Goal: Information Seeking & Learning: Learn about a topic

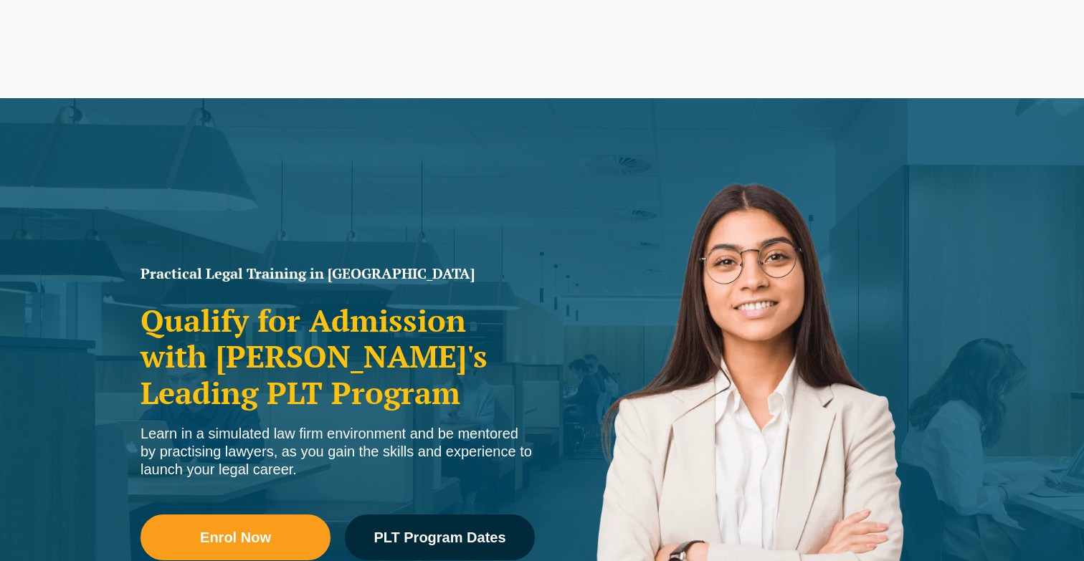
scroll to position [23, 0]
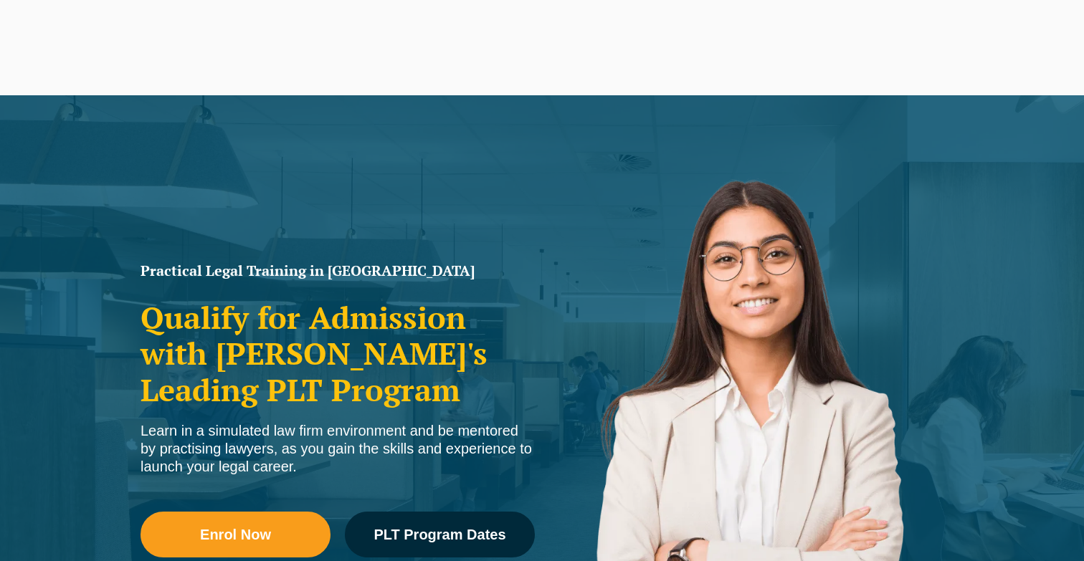
click at [386, 530] on span "PLT Program Dates" at bounding box center [439, 534] width 132 height 14
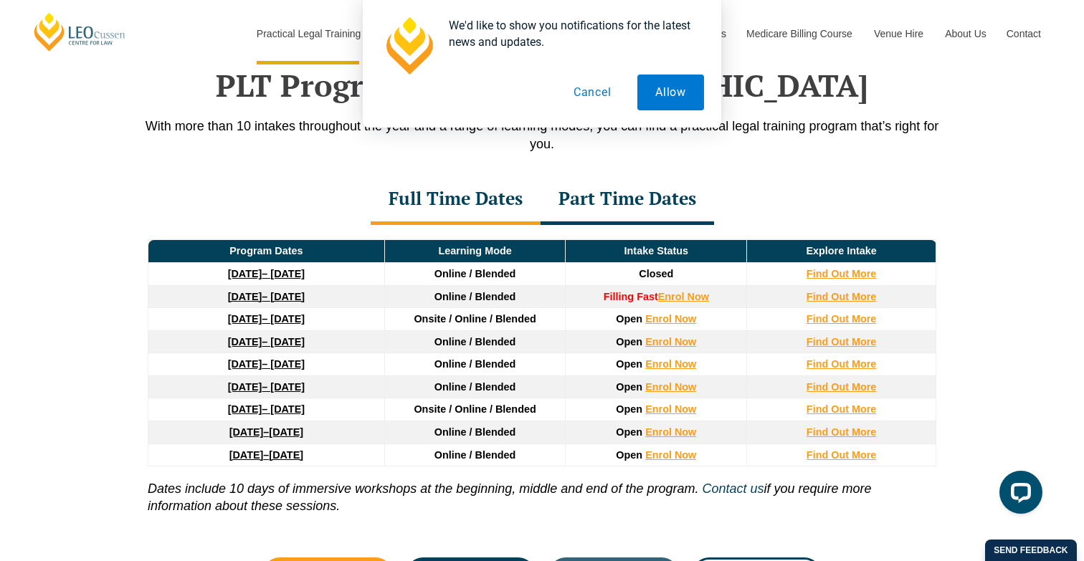
click at [583, 91] on button "Cancel" at bounding box center [592, 93] width 74 height 36
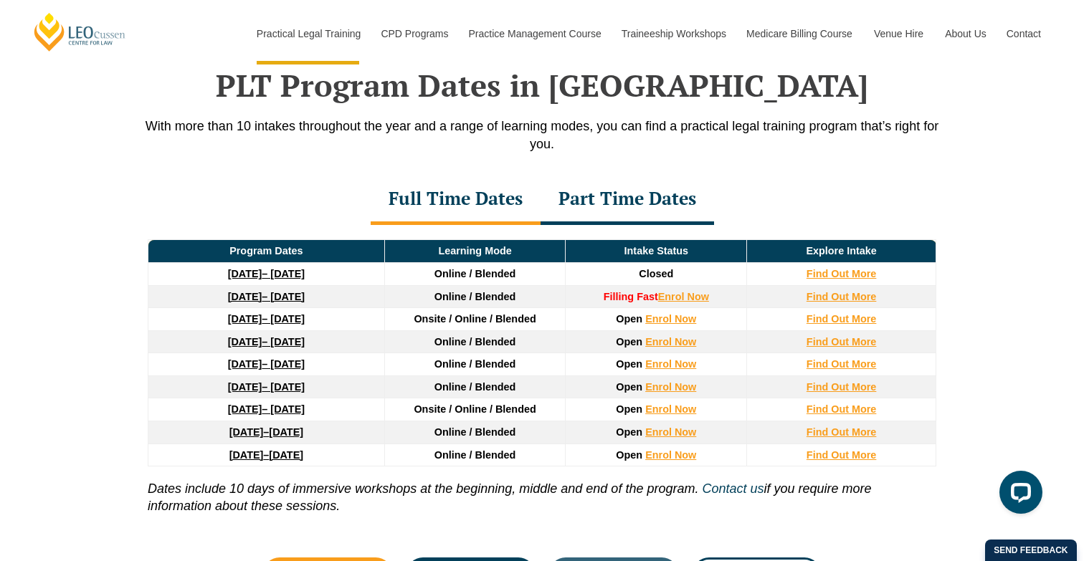
click at [623, 218] on div "Part Time Dates" at bounding box center [626, 200] width 173 height 50
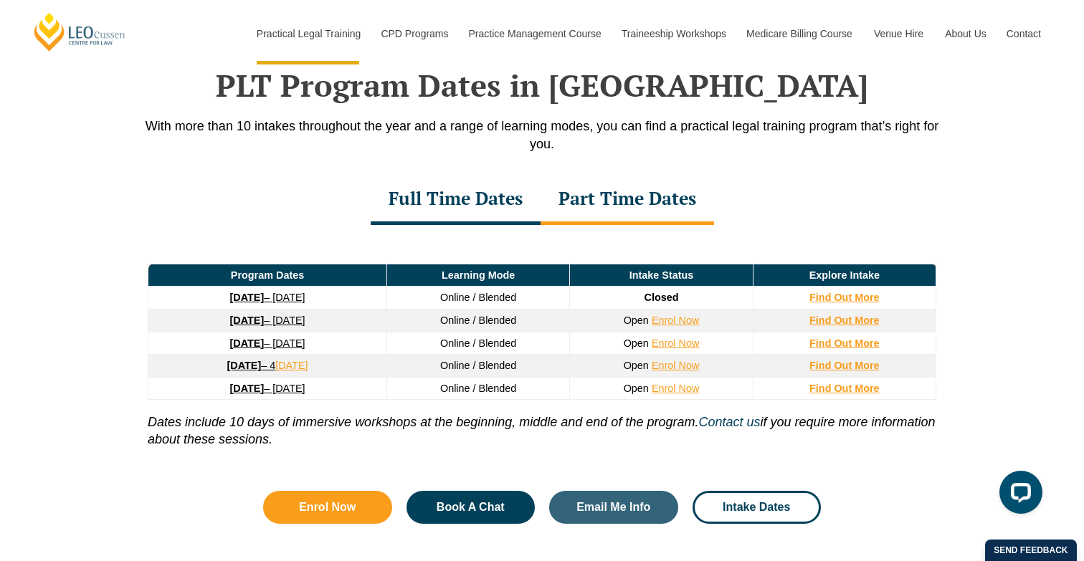
click at [295, 345] on link "[DATE] – [DATE]" at bounding box center [267, 343] width 75 height 11
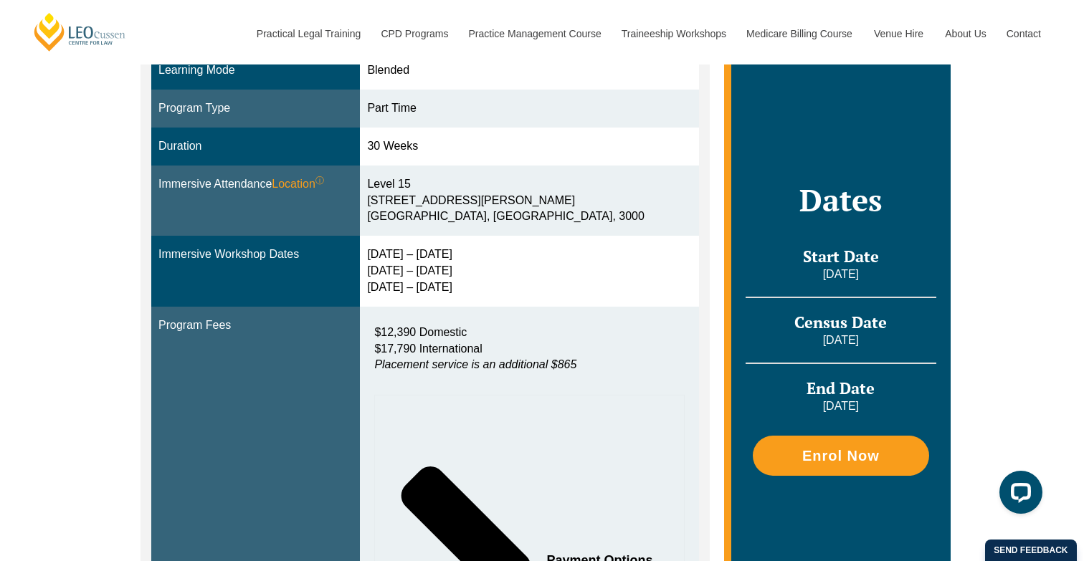
scroll to position [406, 0]
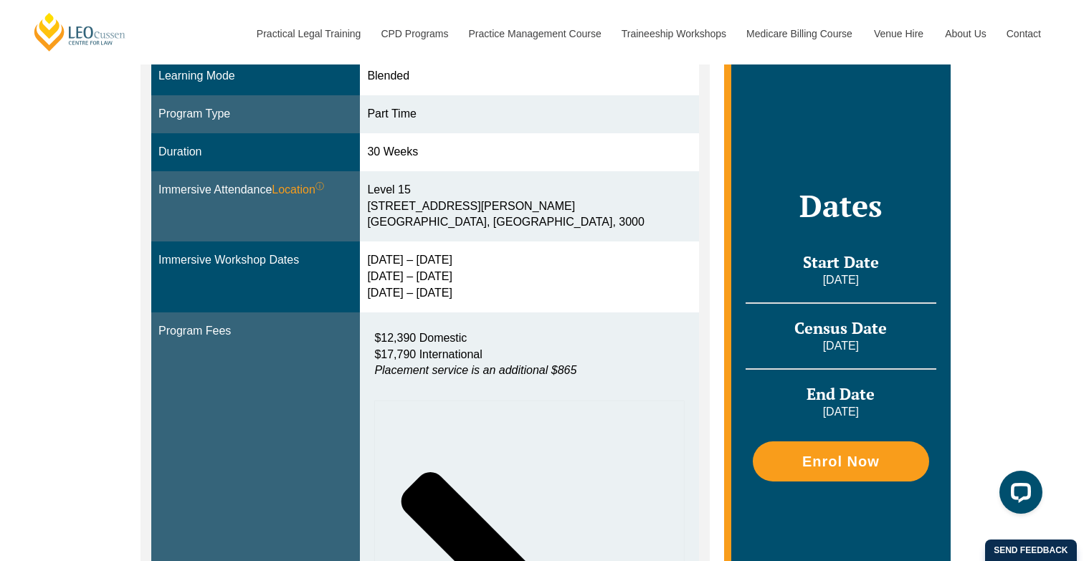
drag, startPoint x: 482, startPoint y: 335, endPoint x: 348, endPoint y: 312, distance: 135.4
click at [348, 312] on tr "Program Fees $12,390 Domestic $17,790 International Placement service is an add…" at bounding box center [425, 537] width 548 height 451
click at [348, 312] on td "Program Fees" at bounding box center [255, 537] width 209 height 451
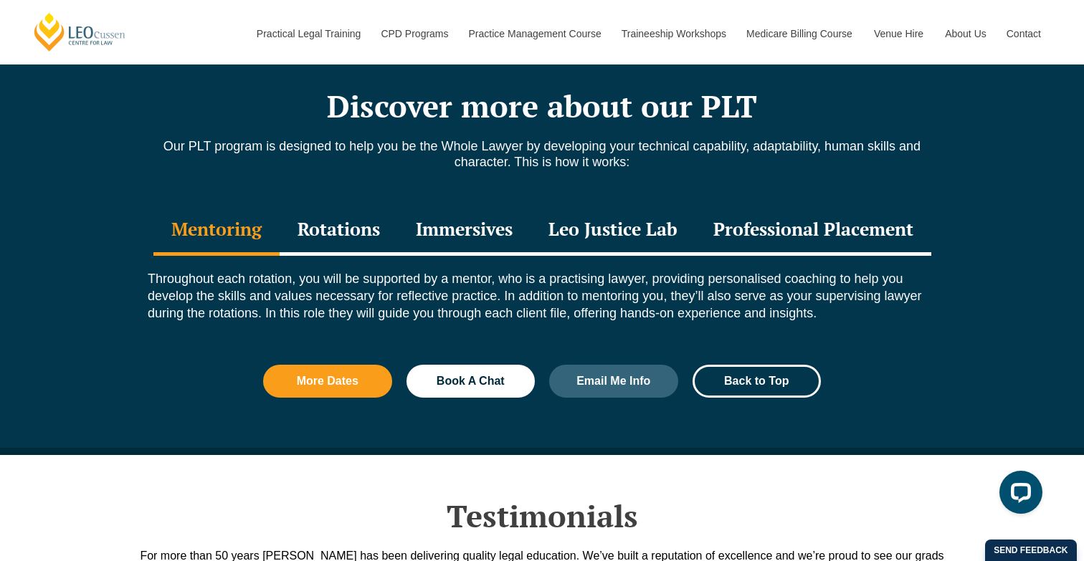
scroll to position [1896, 0]
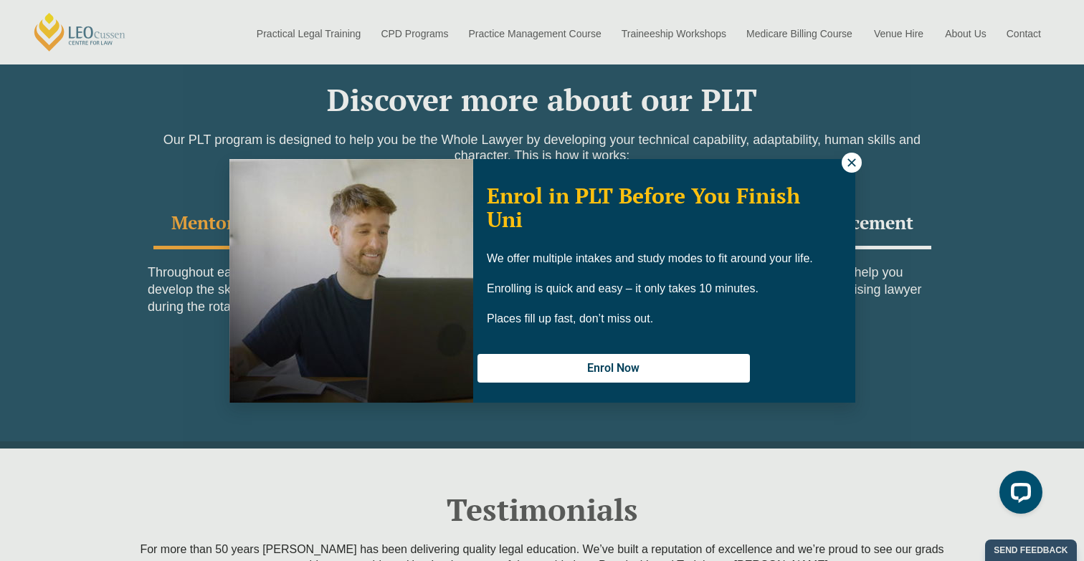
click at [849, 162] on icon at bounding box center [851, 162] width 13 height 13
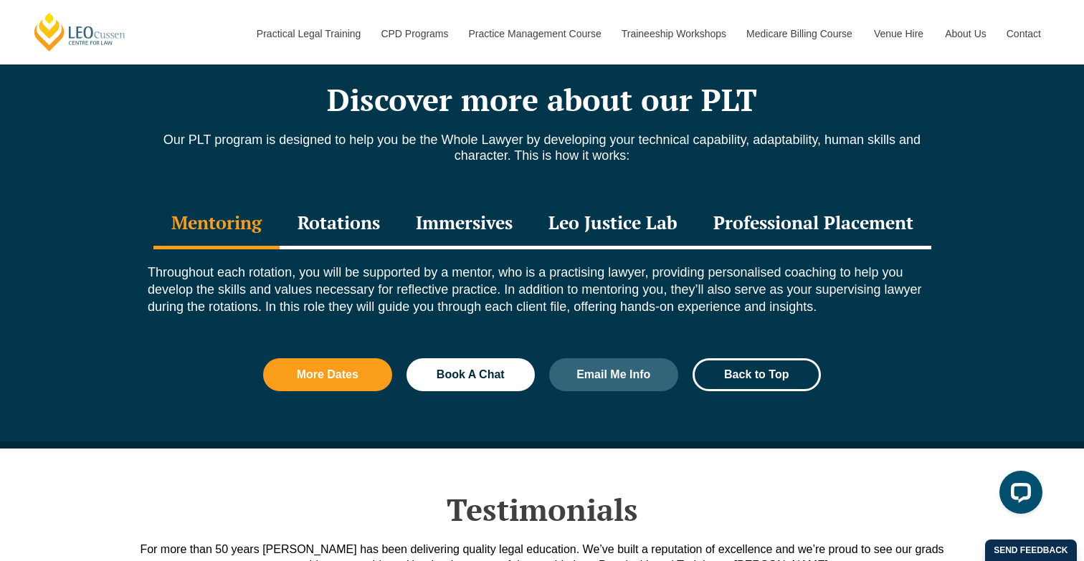
click at [333, 204] on div "Rotations" at bounding box center [339, 224] width 118 height 50
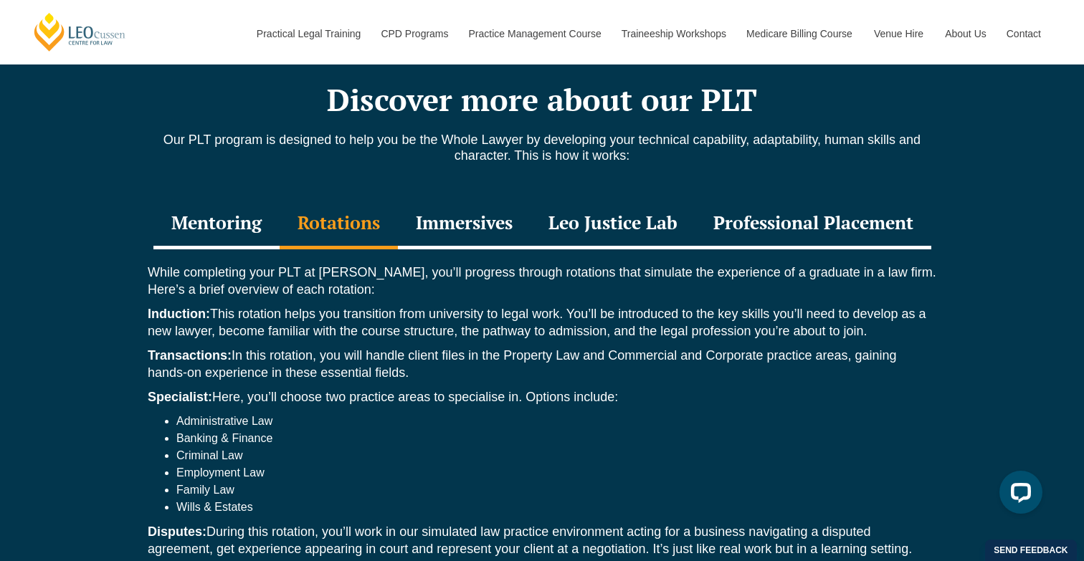
click at [454, 206] on div "Immersives" at bounding box center [464, 224] width 133 height 50
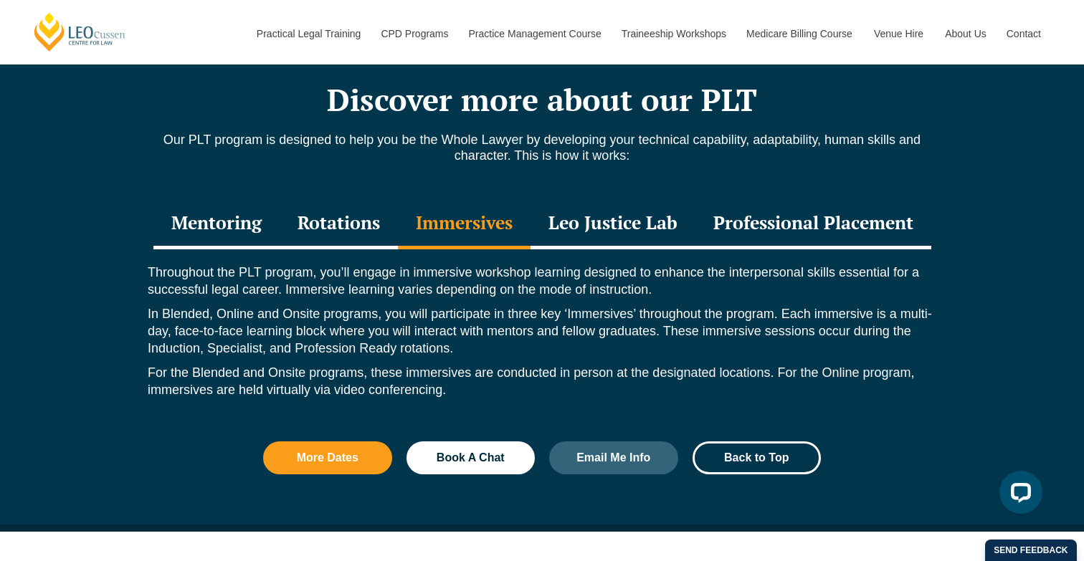
click at [582, 209] on div "Leo Justice Lab" at bounding box center [612, 224] width 165 height 50
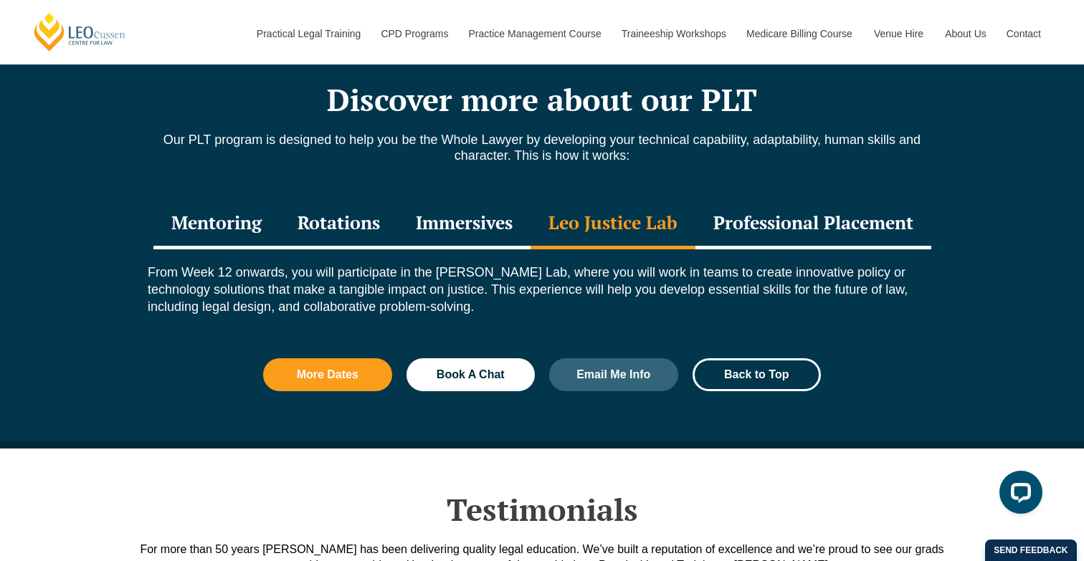
click at [673, 249] on div "From Week 12 onwards, you will participate in the Leo Justice Lab, where you wi…" at bounding box center [541, 292] width 817 height 87
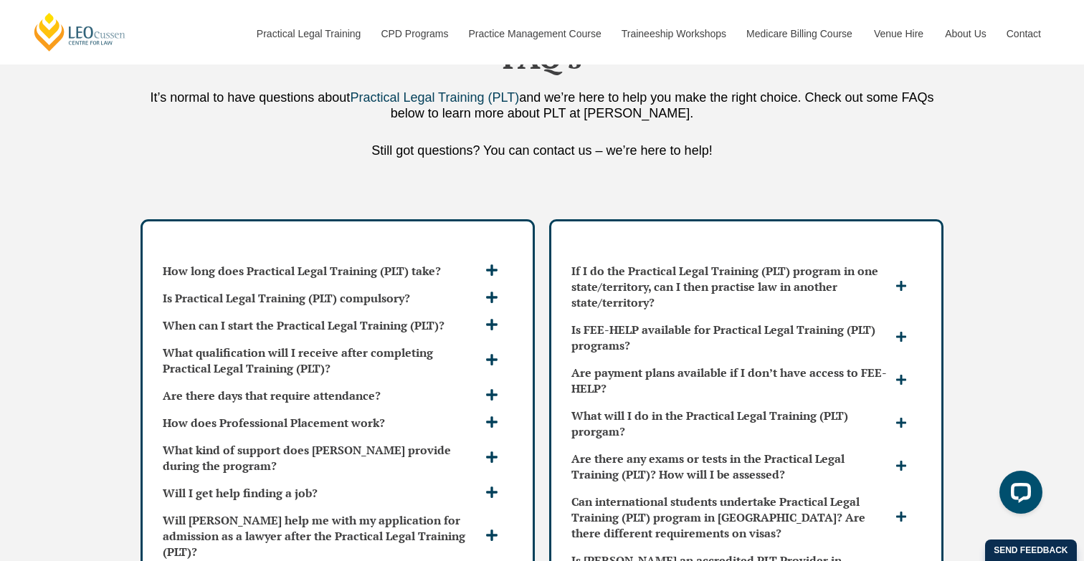
scroll to position [4029, 0]
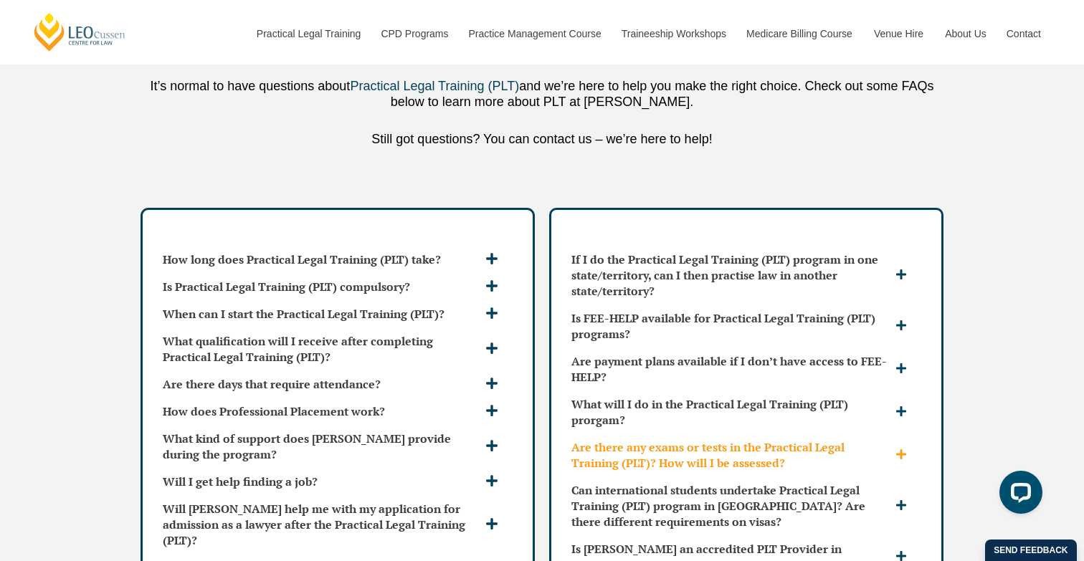
click at [677, 439] on h3 "Are there any exams or tests in the Practical Legal Training (PLT)? How will I …" at bounding box center [731, 455] width 320 height 32
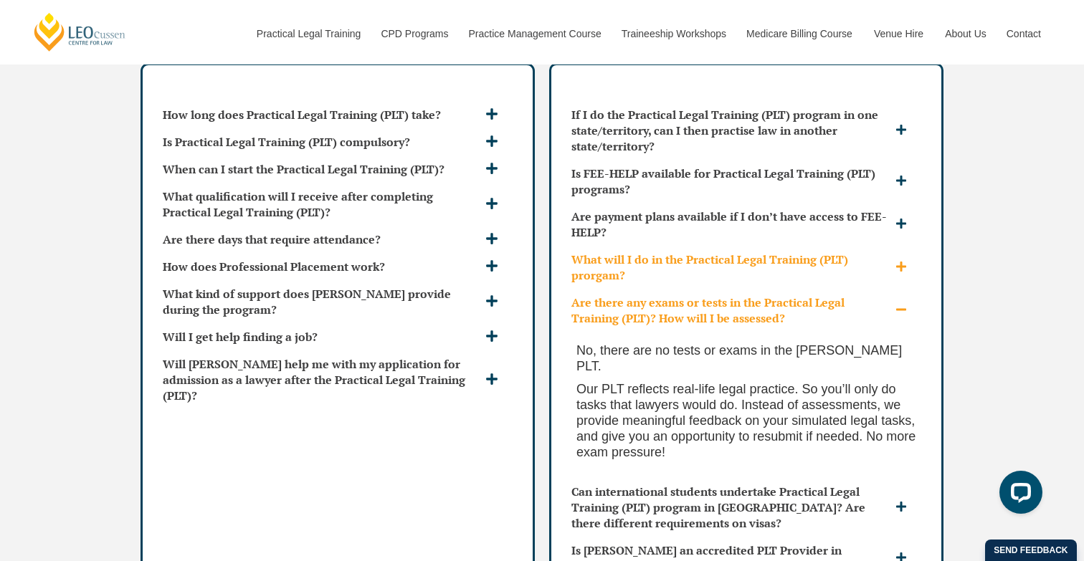
scroll to position [4179, 0]
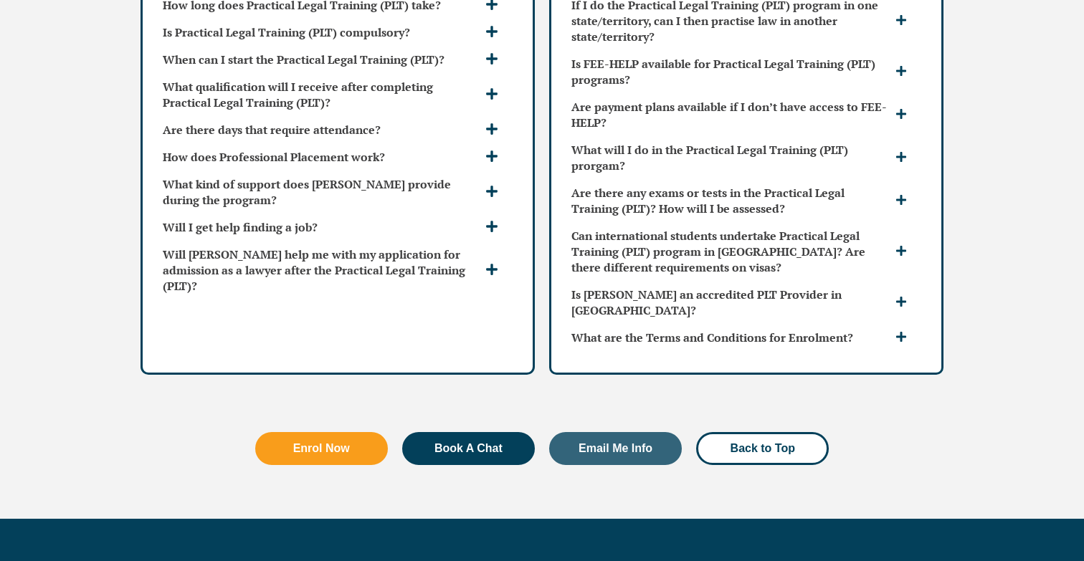
scroll to position [4274, 0]
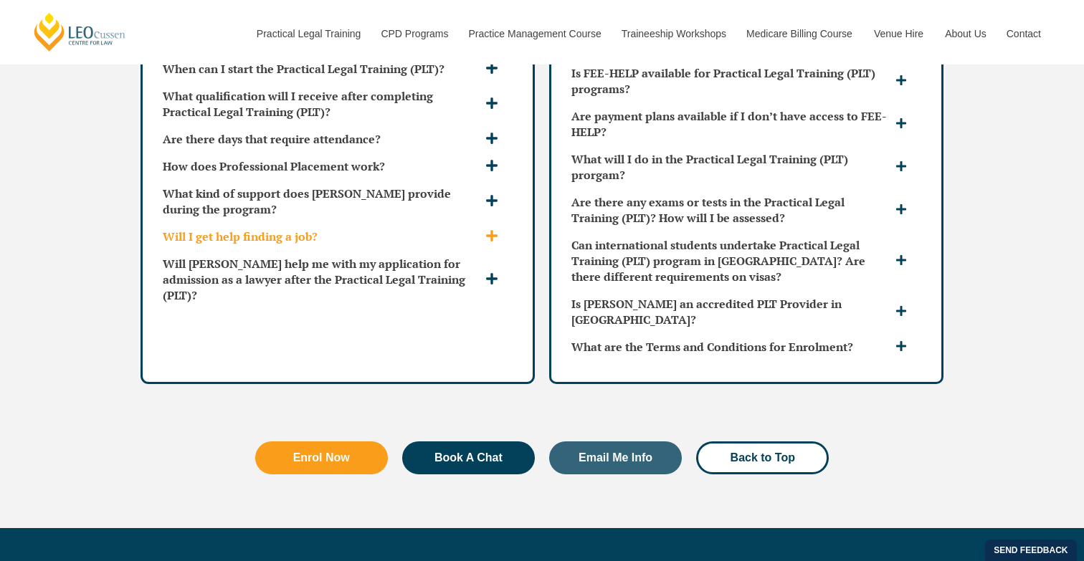
click at [336, 229] on h3 "Will I get help finding a job?" at bounding box center [322, 237] width 319 height 16
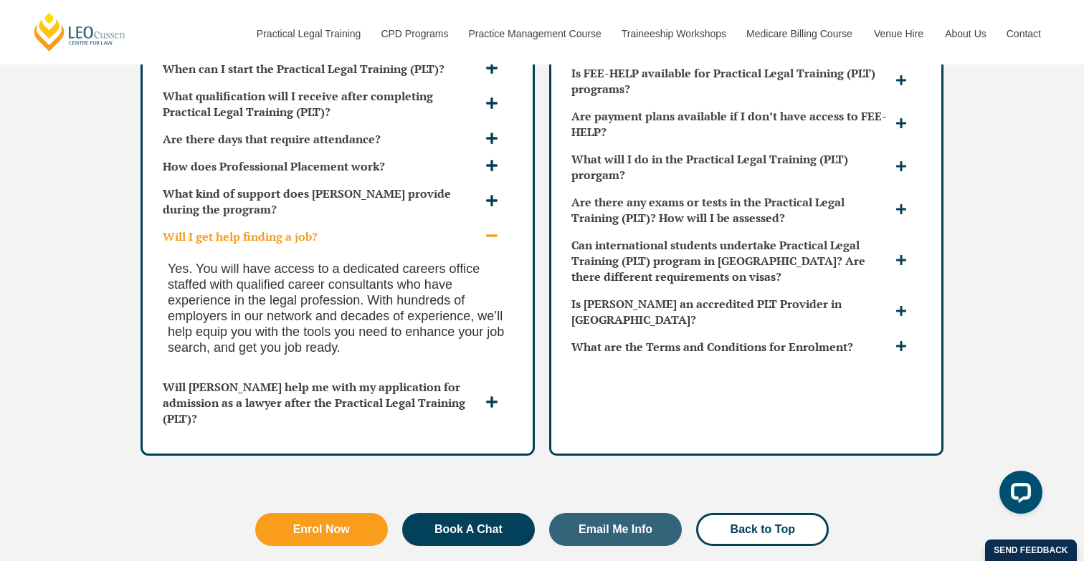
scroll to position [0, 0]
click at [336, 229] on h3 "Will I get help finding a job?" at bounding box center [322, 237] width 319 height 16
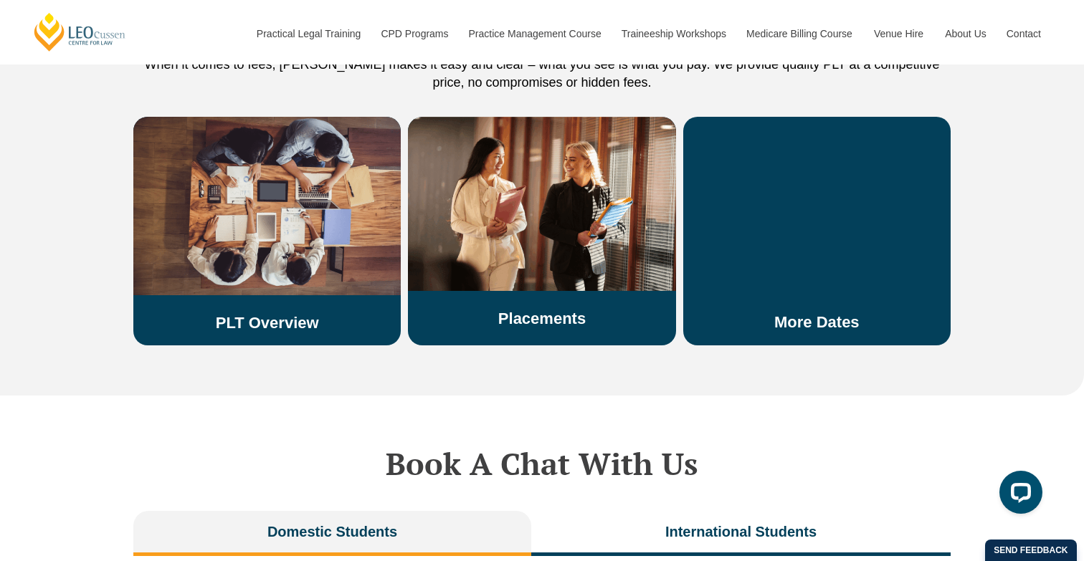
scroll to position [3209, 0]
